Goal: Navigation & Orientation: Find specific page/section

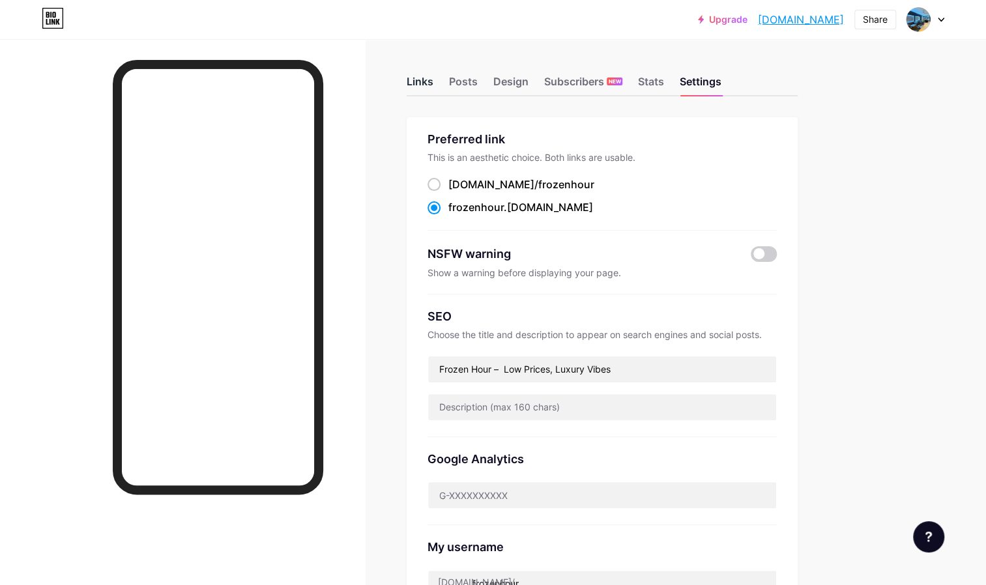
click at [428, 82] on div "Links" at bounding box center [420, 86] width 27 height 20
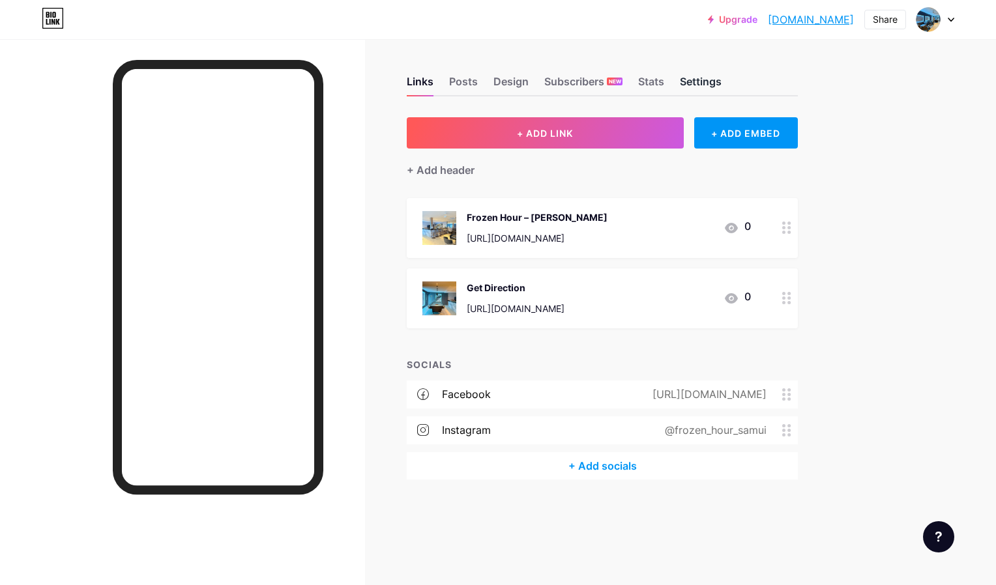
click at [701, 87] on div "Settings" at bounding box center [701, 86] width 42 height 20
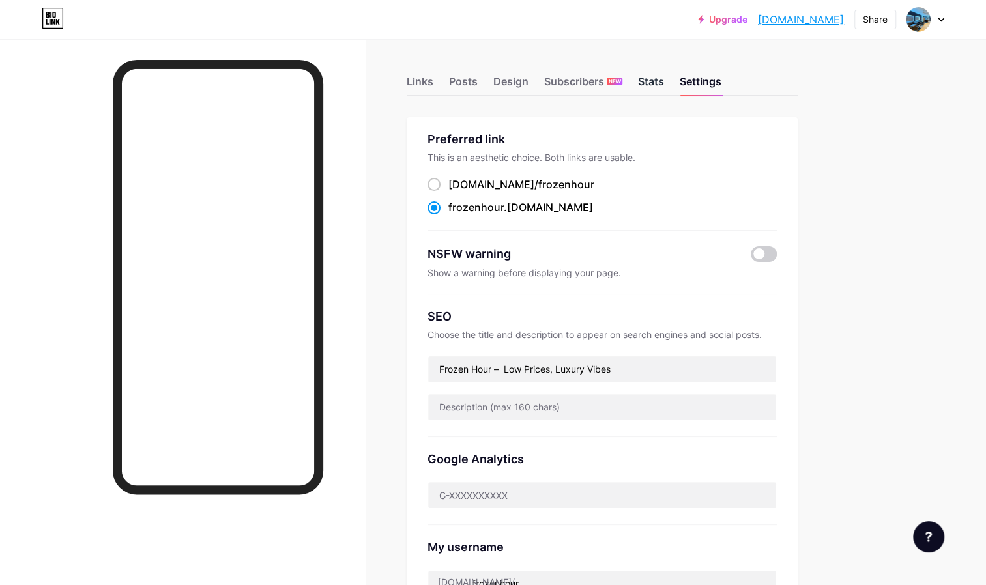
click at [664, 83] on div "Stats" at bounding box center [651, 86] width 26 height 20
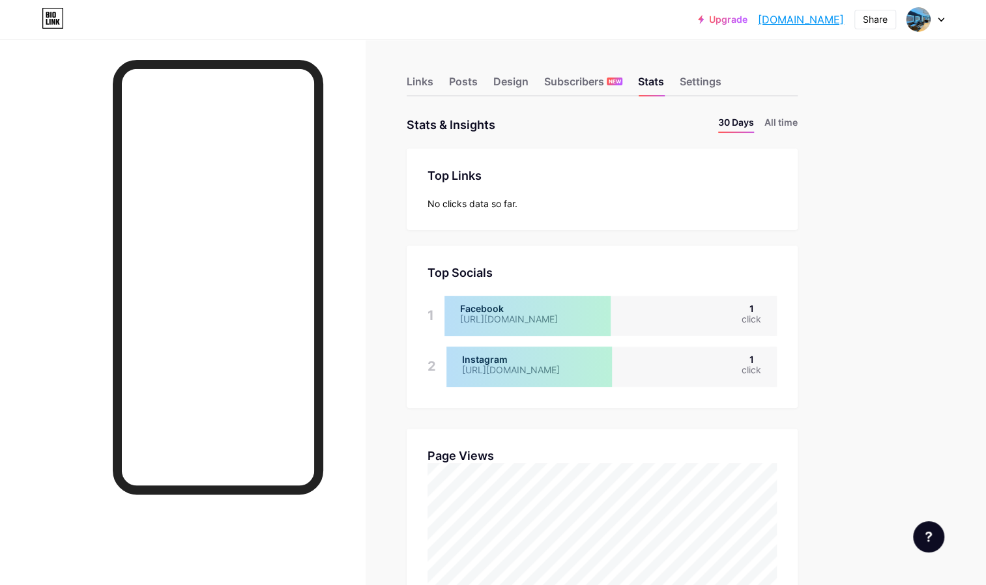
drag, startPoint x: 692, startPoint y: 86, endPoint x: 632, endPoint y: 130, distance: 74.7
drag, startPoint x: 632, startPoint y: 130, endPoint x: 862, endPoint y: 113, distance: 231.3
click at [943, 25] on div at bounding box center [926, 19] width 38 height 23
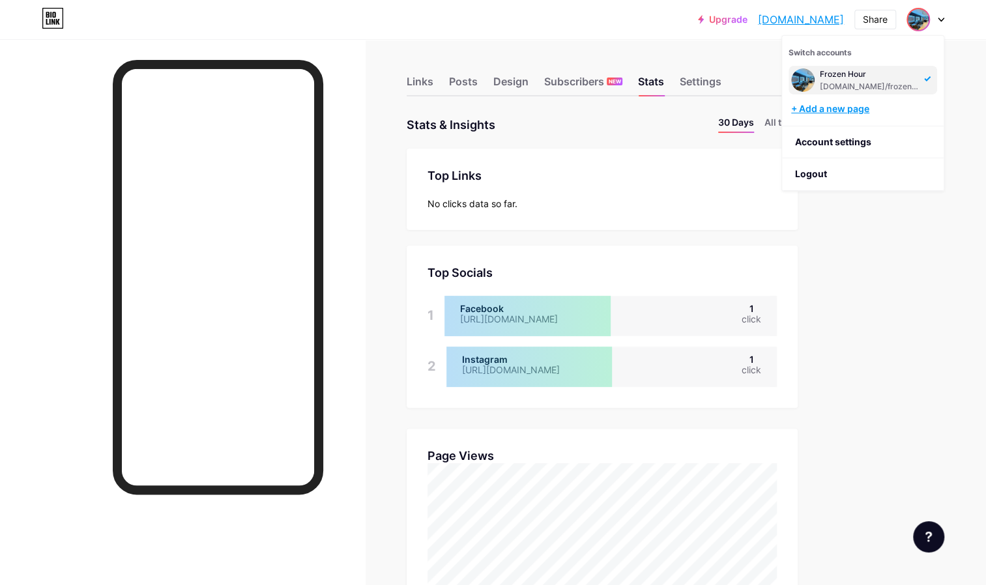
click at [851, 115] on div "+ Add a new page" at bounding box center [864, 108] width 146 height 13
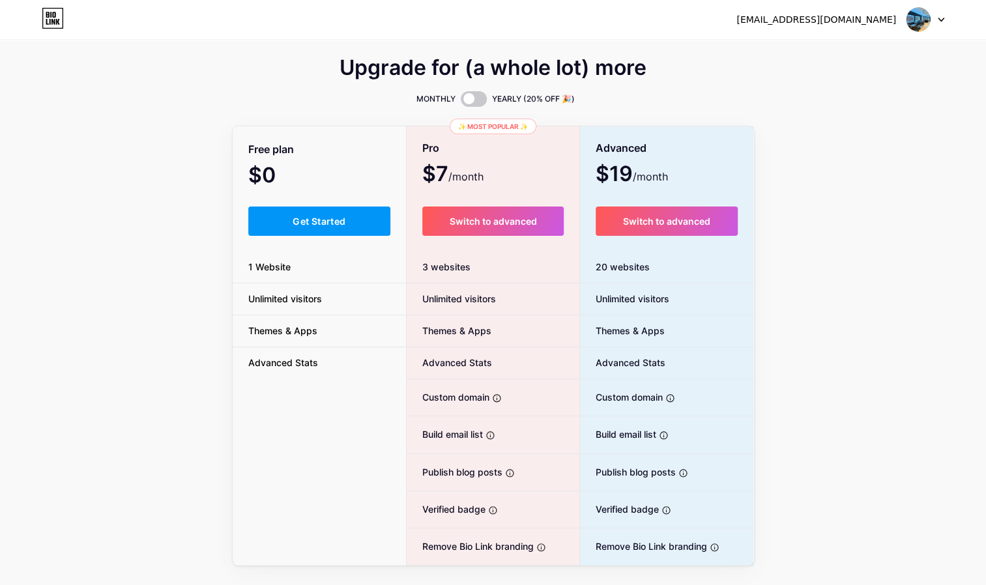
click at [820, 20] on div "[EMAIL_ADDRESS][DOMAIN_NAME]" at bounding box center [817, 19] width 160 height 10
drag, startPoint x: 820, startPoint y: 20, endPoint x: 769, endPoint y: 48, distance: 58.6
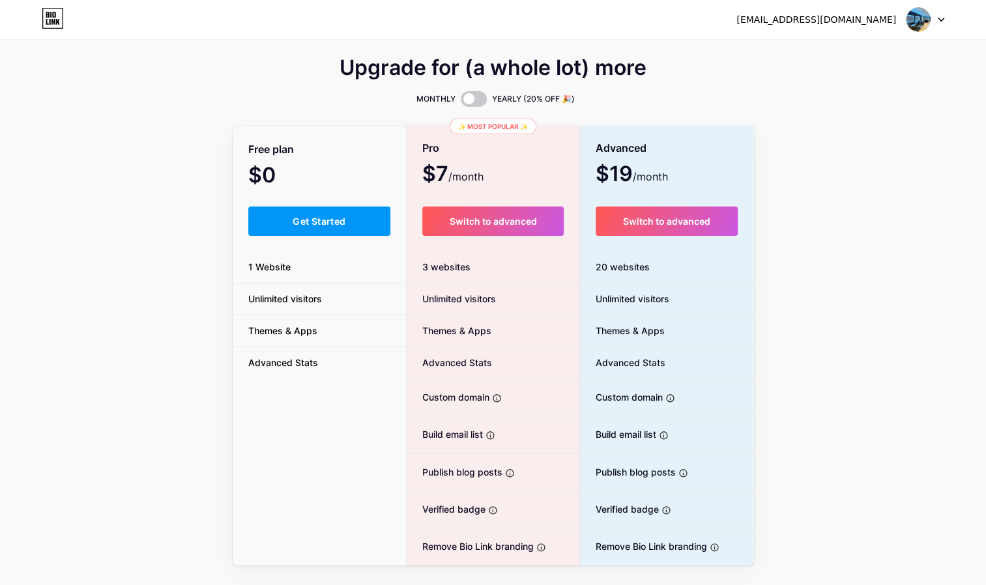
click at [769, 48] on div "Upgrade for (a whole lot) more MONTHLY YEARLY (20% OFF 🎉) Free plan $0 /month G…" at bounding box center [493, 283] width 986 height 566
